Goal: Information Seeking & Learning: Learn about a topic

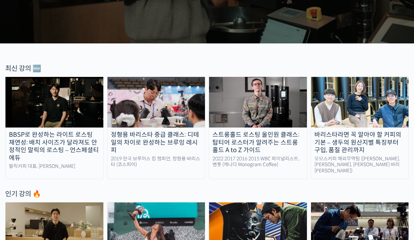
scroll to position [151, 0]
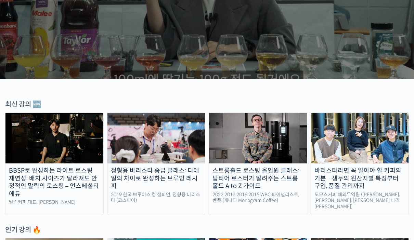
click at [22, 103] on div "최신 강의 🆕" at bounding box center [206, 104] width 403 height 9
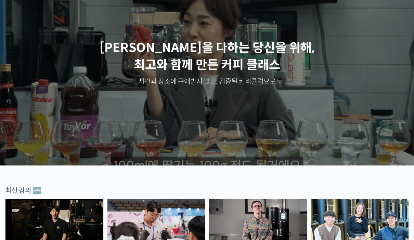
scroll to position [0, 0]
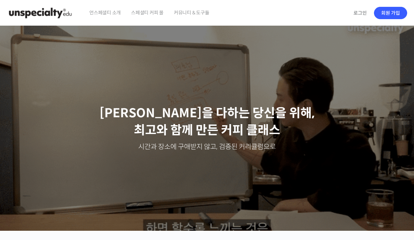
click at [147, 11] on span "스페셜티 커피 몰" at bounding box center [147, 13] width 32 height 26
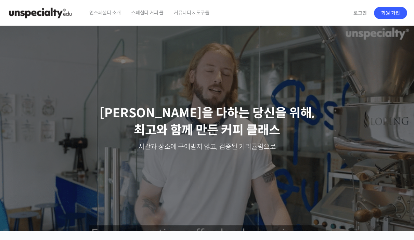
click at [107, 12] on span "언스페셜티 소개" at bounding box center [104, 13] width 31 height 26
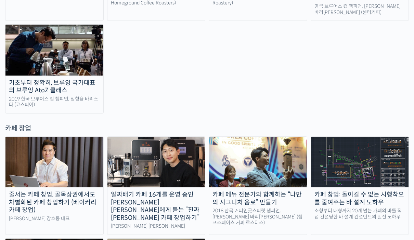
scroll to position [1294, 0]
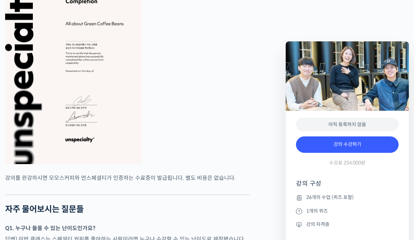
scroll to position [2590, 0]
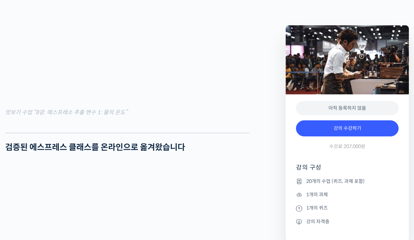
scroll to position [853, 0]
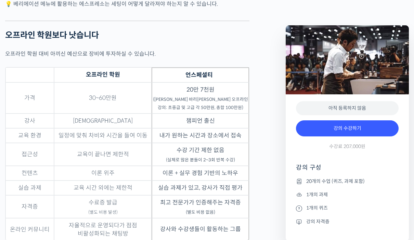
scroll to position [1708, 0]
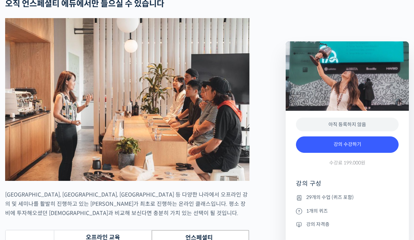
scroll to position [2033, 0]
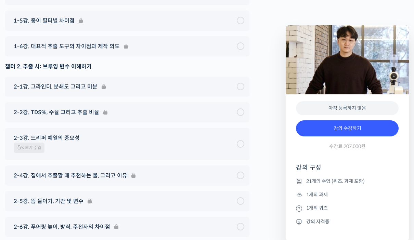
scroll to position [3473, 0]
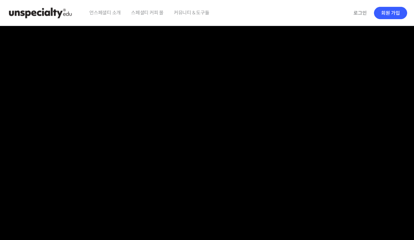
click at [28, 13] on img at bounding box center [40, 13] width 67 height 21
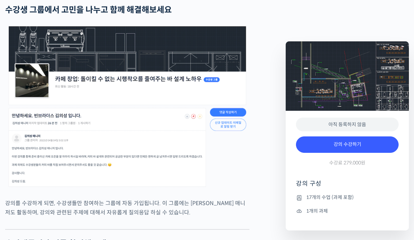
scroll to position [2078, 0]
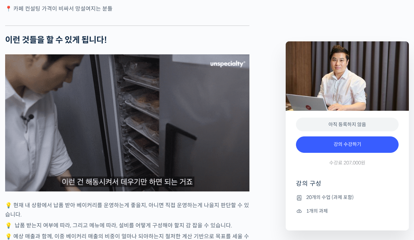
scroll to position [1562, 0]
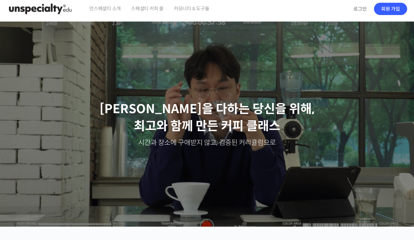
scroll to position [1, 0]
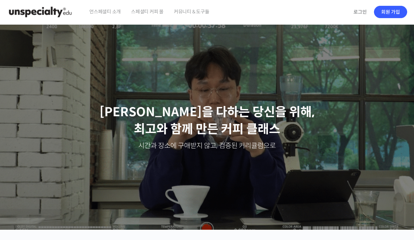
click at [398, 9] on link "회원 가입" at bounding box center [390, 12] width 33 height 12
